Goal: Information Seeking & Learning: Check status

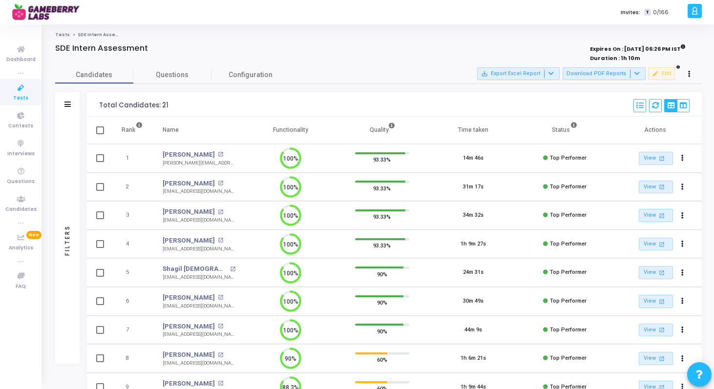
click at [31, 91] on link "Tests" at bounding box center [21, 92] width 42 height 27
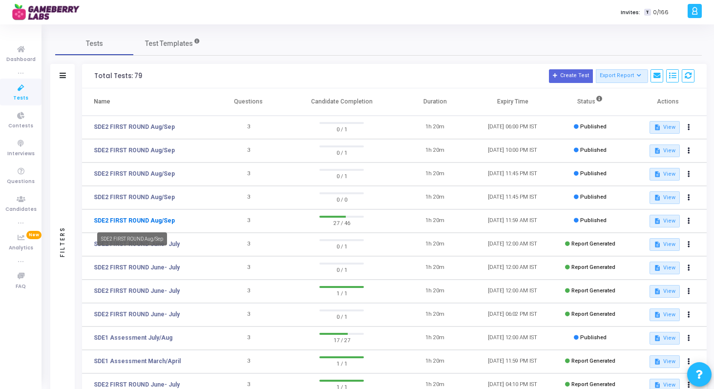
click at [154, 221] on link "SDE2 FIRST ROUND Aug/Sep" at bounding box center [134, 220] width 81 height 9
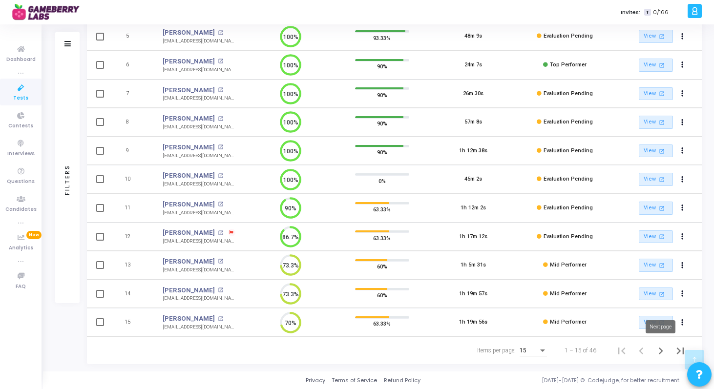
click at [661, 349] on icon "Next page" at bounding box center [661, 351] width 4 height 7
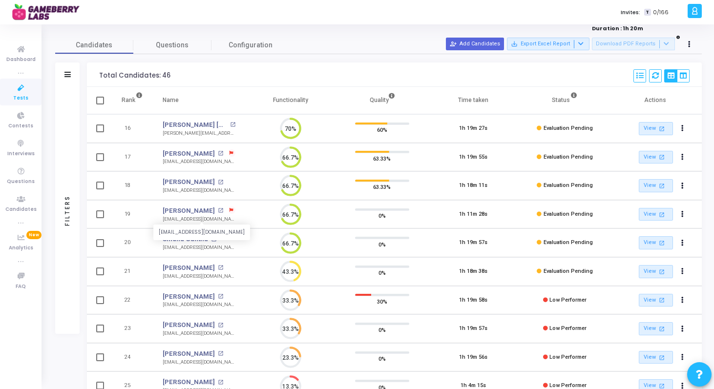
click at [180, 222] on div "[EMAIL_ADDRESS][DOMAIN_NAME]" at bounding box center [199, 219] width 73 height 7
copy tr "[EMAIL_ADDRESS][DOMAIN_NAME] 66.7%"
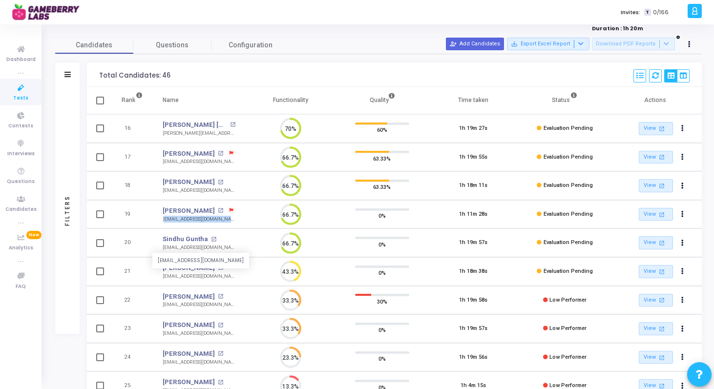
click at [185, 247] on div "[EMAIL_ADDRESS][DOMAIN_NAME]" at bounding box center [199, 247] width 73 height 7
copy tr "[EMAIL_ADDRESS][DOMAIN_NAME] 66.7%"
